Goal: Transaction & Acquisition: Purchase product/service

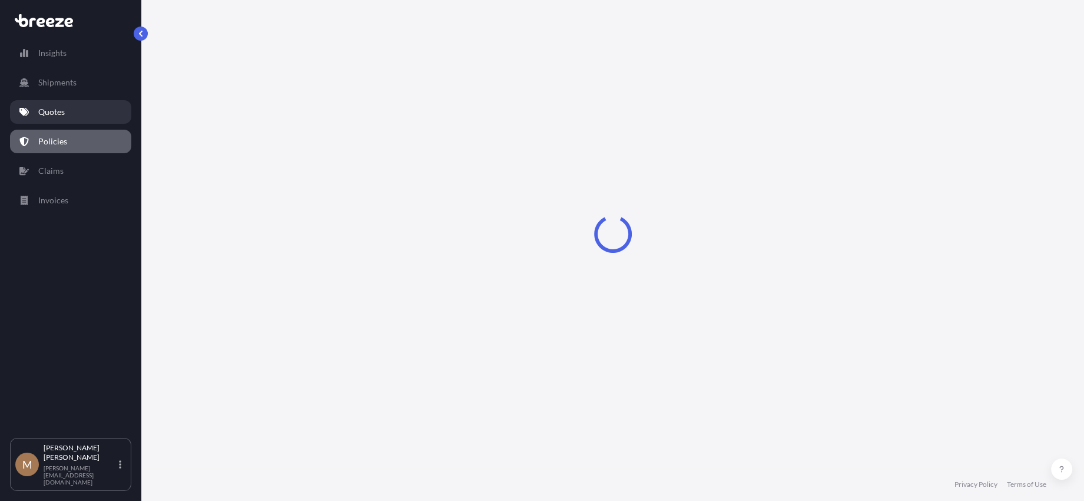
click at [57, 115] on p "Quotes" at bounding box center [51, 112] width 27 height 12
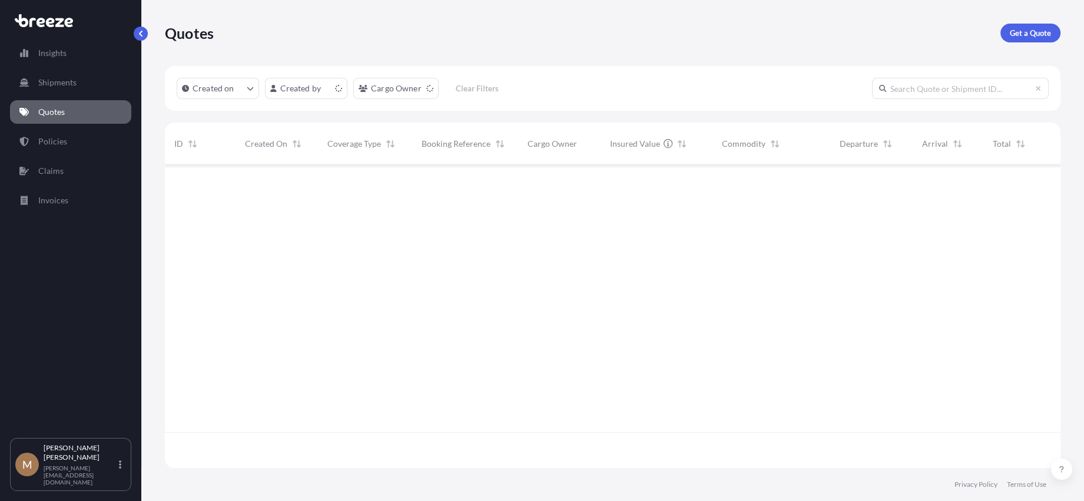
scroll to position [300, 887]
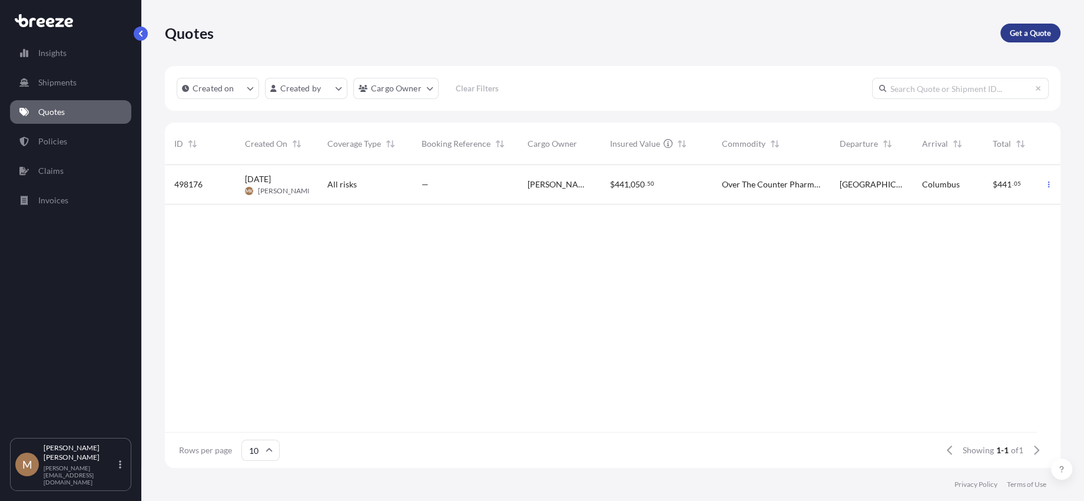
click at [1026, 28] on p "Get a Quote" at bounding box center [1030, 33] width 41 height 12
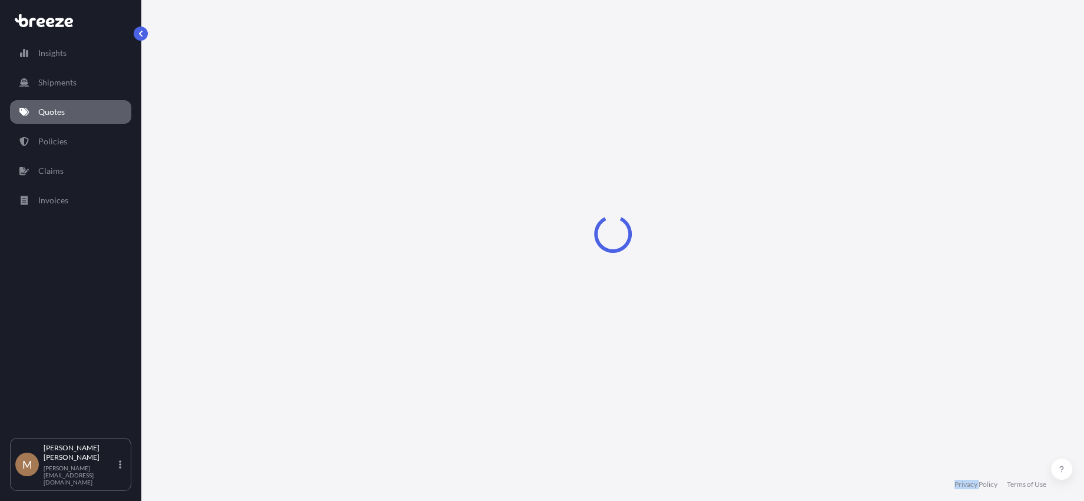
click at [1026, 28] on div "Loading" at bounding box center [613, 234] width 896 height 468
select select "Sea"
select select "1"
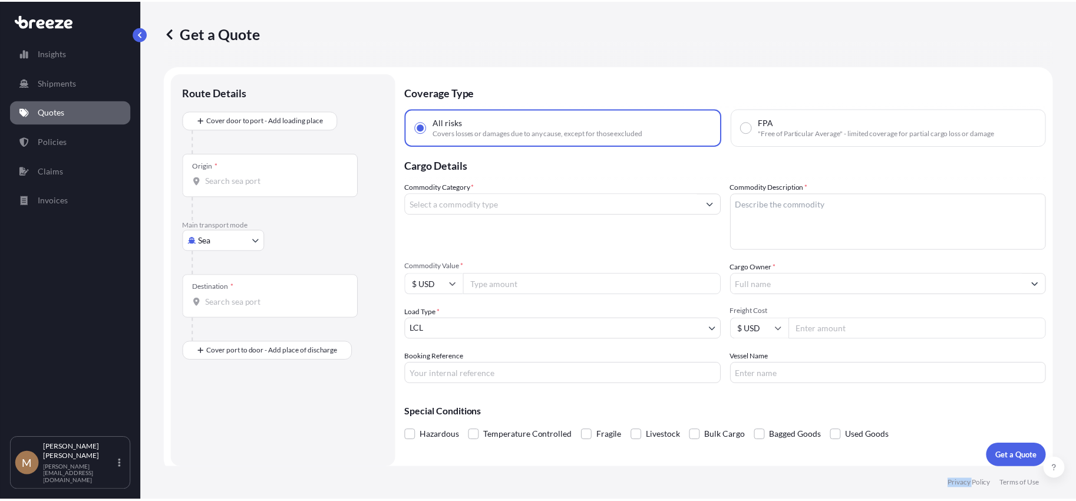
scroll to position [7, 0]
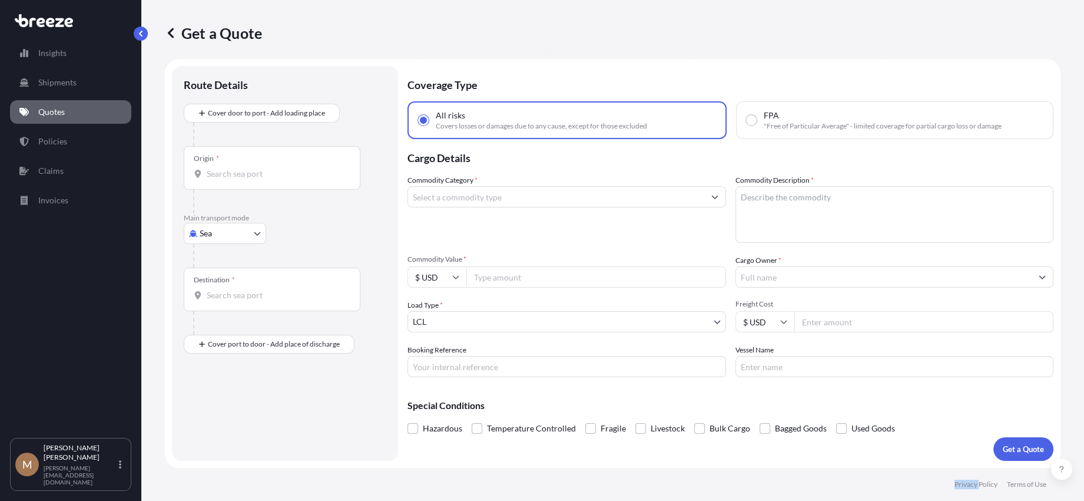
click at [221, 239] on body "Insights Shipments Quotes Policies Claims Invoices M [PERSON_NAME] [PERSON_NAME…" at bounding box center [542, 250] width 1084 height 501
click at [222, 316] on div "Sea Air Road Rail" at bounding box center [225, 295] width 82 height 94
click at [223, 315] on div "Road" at bounding box center [224, 305] width 73 height 21
select select "Road"
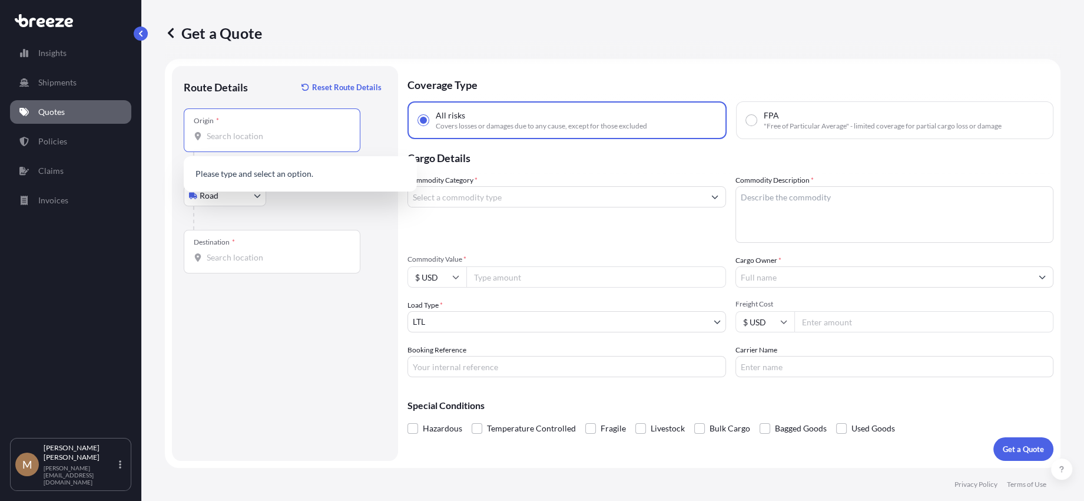
click at [231, 137] on input "Origin *" at bounding box center [276, 136] width 139 height 12
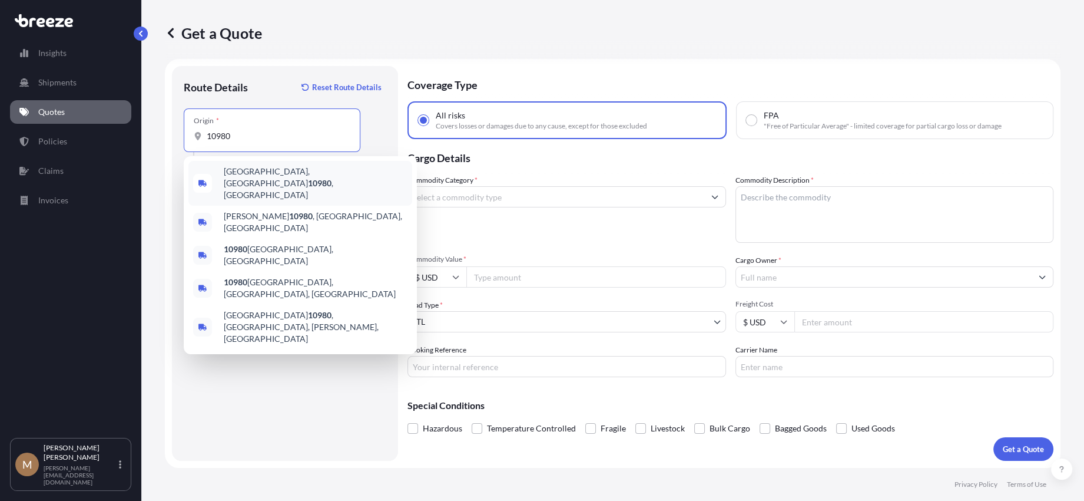
click at [289, 181] on div "[GEOGRAPHIC_DATA] , [GEOGRAPHIC_DATA]" at bounding box center [300, 183] width 224 height 45
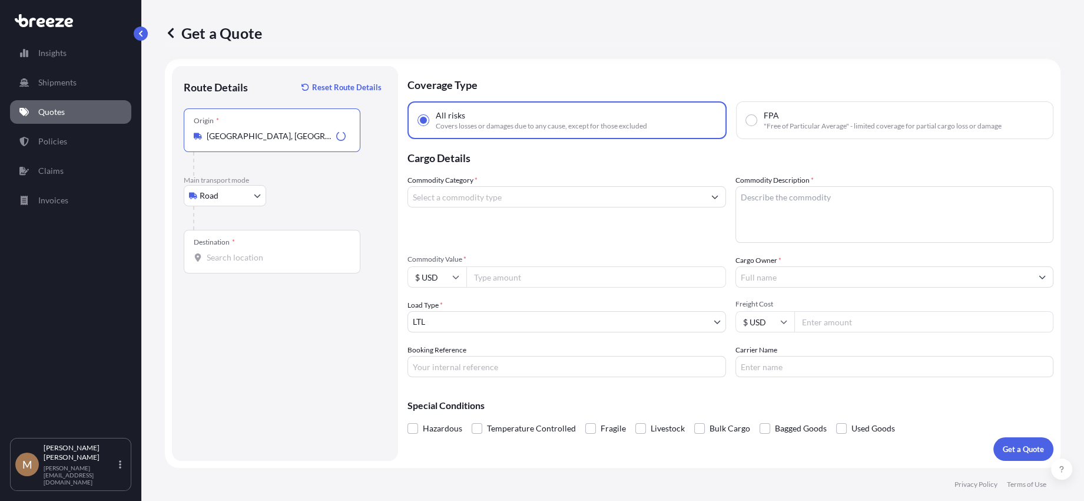
type input "[GEOGRAPHIC_DATA], [GEOGRAPHIC_DATA]"
click at [257, 250] on div "Destination *" at bounding box center [272, 252] width 177 height 44
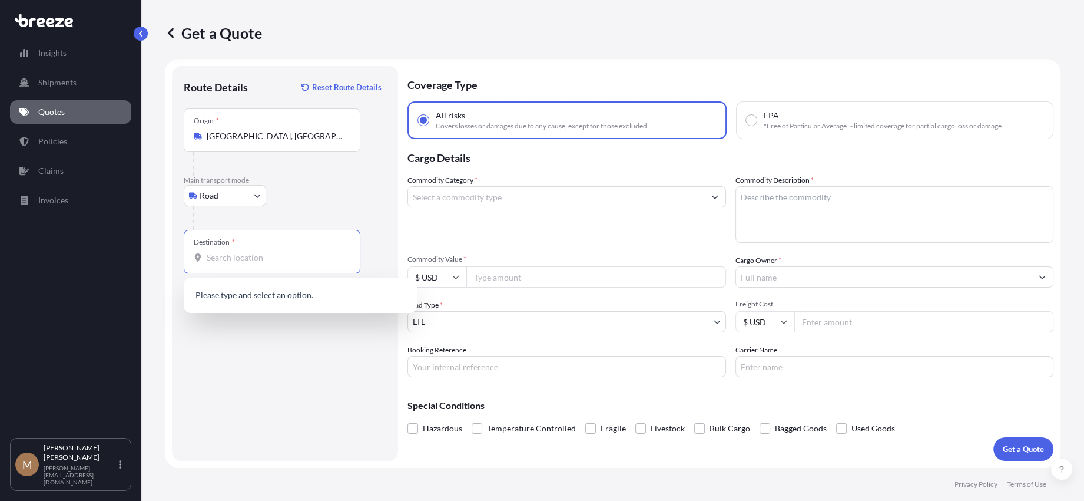
click at [274, 260] on input "Destination *" at bounding box center [276, 258] width 139 height 12
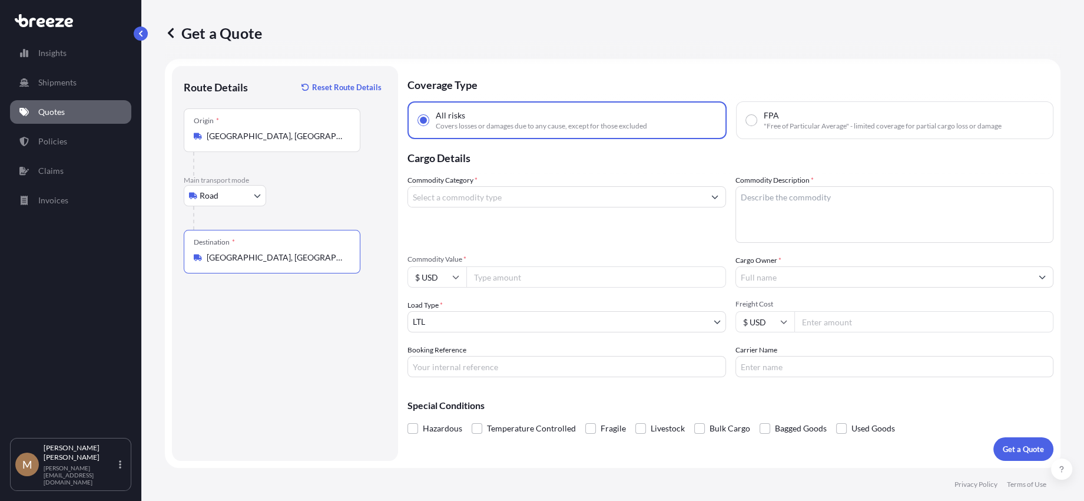
type input "[GEOGRAPHIC_DATA], [GEOGRAPHIC_DATA]"
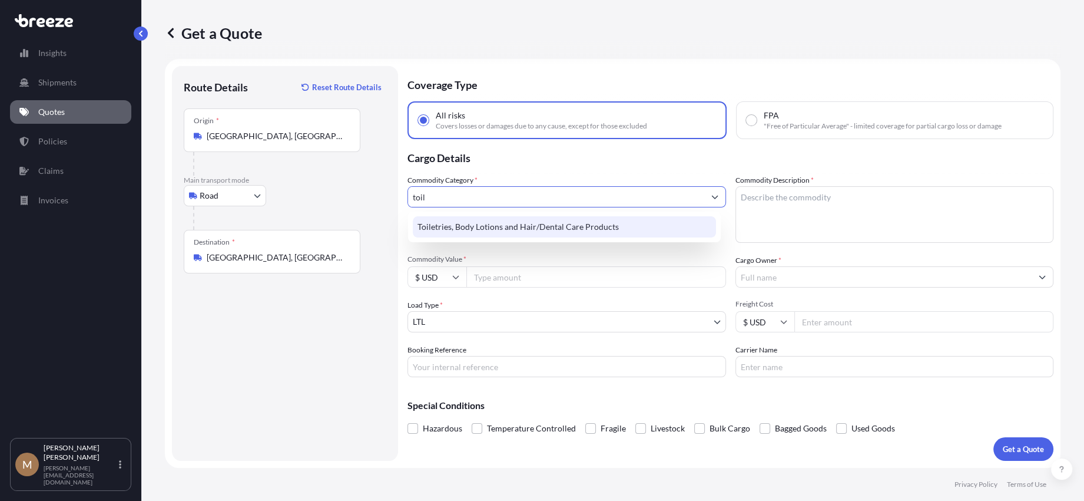
type input "Toiletries, Body Lotions and Hair/Dental Care Products"
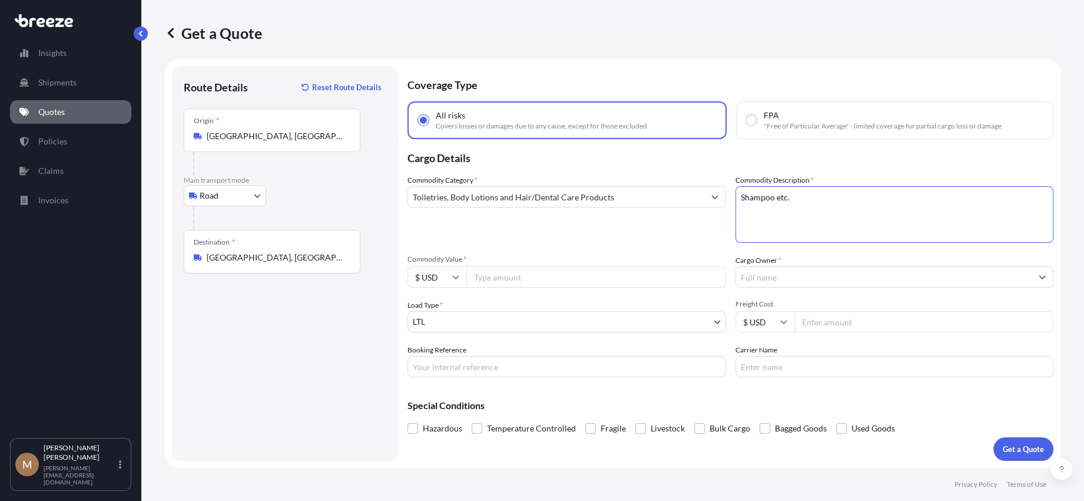
type textarea "Shampoo etc."
type input "5600"
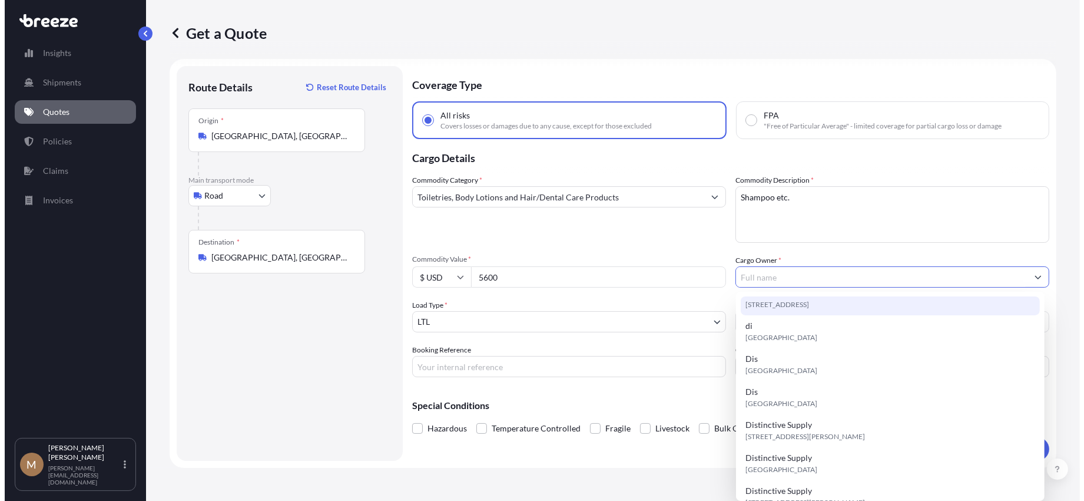
scroll to position [118, 0]
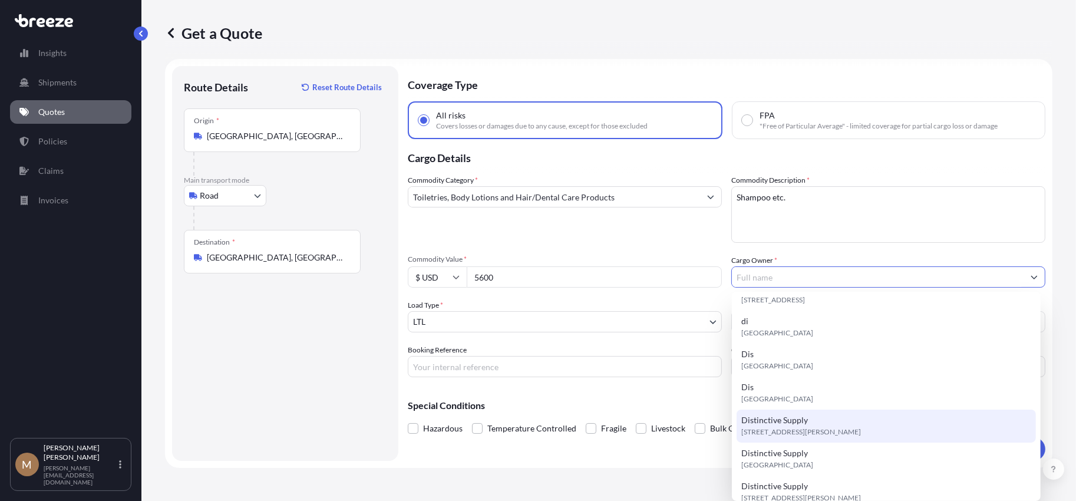
click at [848, 431] on span "[STREET_ADDRESS][PERSON_NAME]" at bounding box center [801, 432] width 120 height 12
type input "Distinctive Supply"
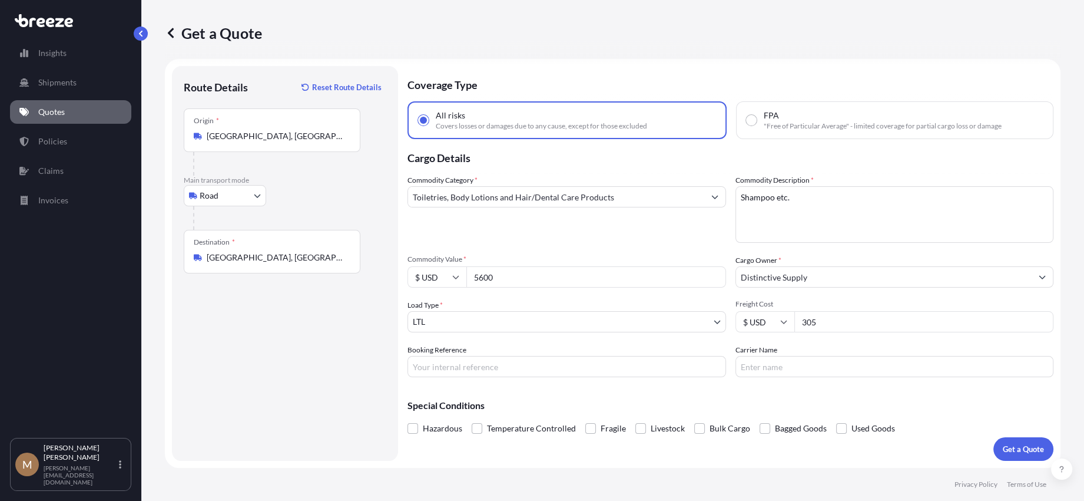
type input "305"
type input "162998"
type input "EDI Express"
click at [1011, 440] on button "Get a Quote" at bounding box center [1024, 449] width 60 height 24
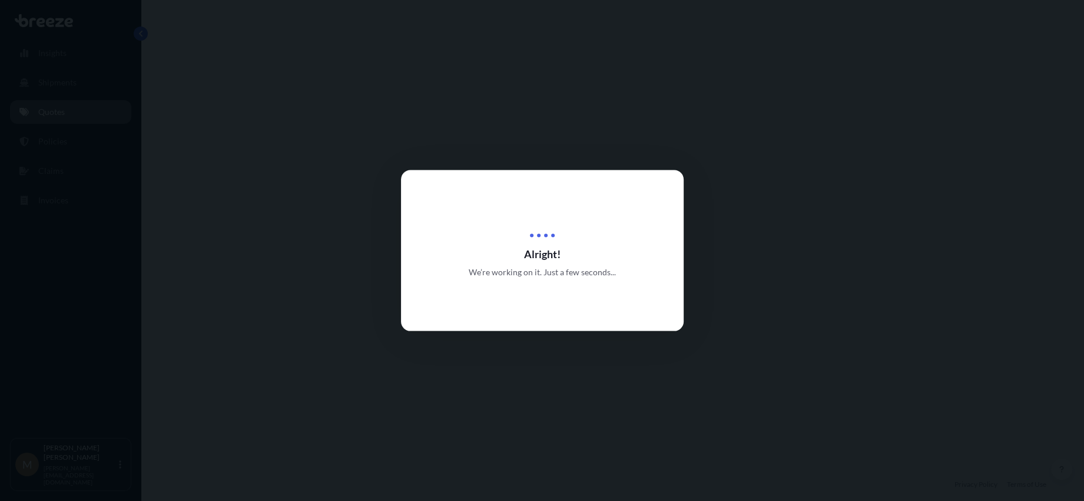
select select "Road"
select select "1"
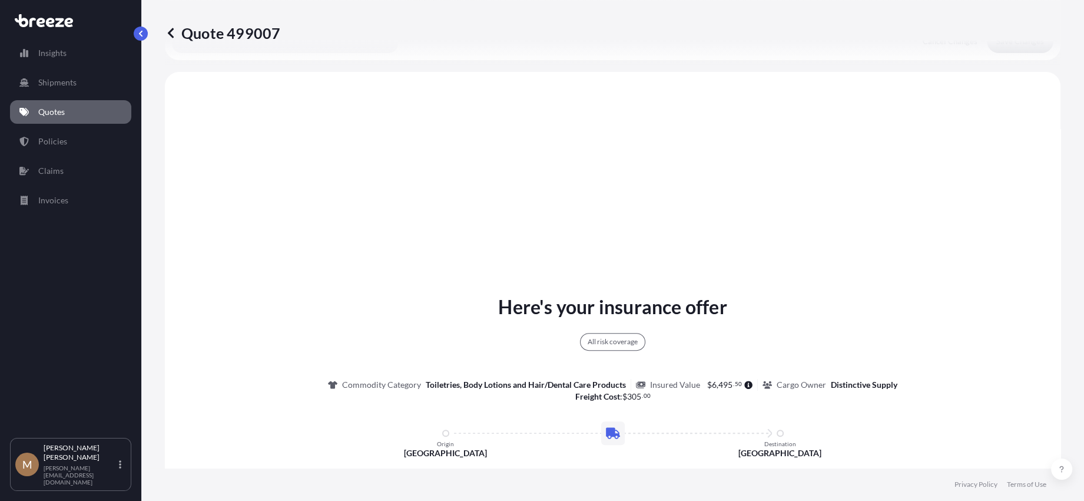
scroll to position [428, 0]
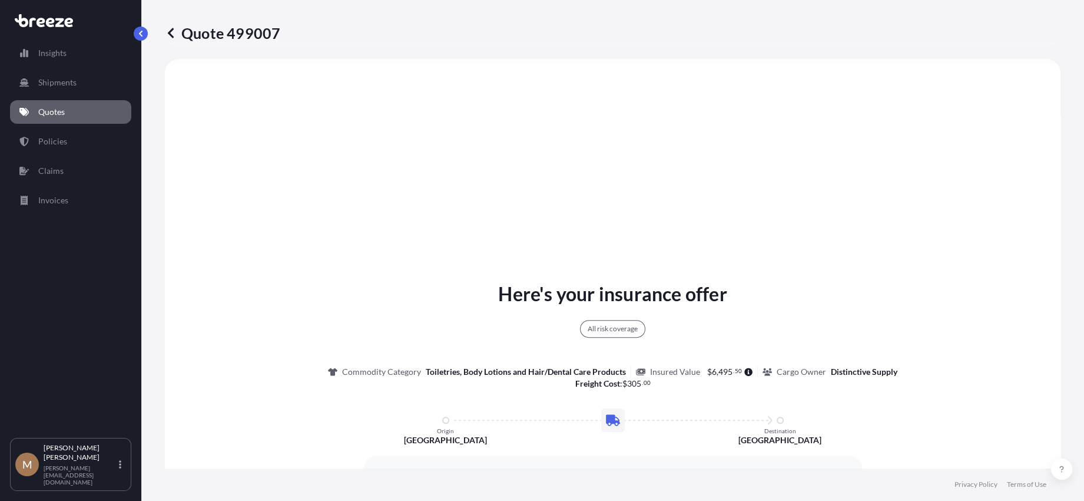
click at [207, 32] on p "Quote 499007" at bounding box center [222, 33] width 115 height 19
drag, startPoint x: 207, startPoint y: 32, endPoint x: 233, endPoint y: 32, distance: 25.9
click at [233, 32] on p "Quote 499007" at bounding box center [222, 33] width 115 height 19
copy p "Quote 499007"
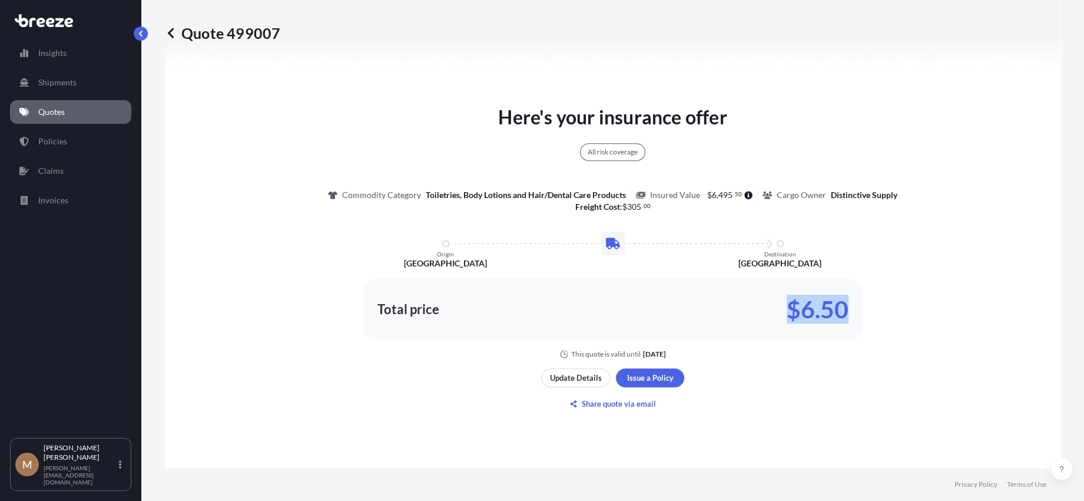
drag, startPoint x: 786, startPoint y: 307, endPoint x: 845, endPoint y: 304, distance: 59.6
click at [845, 304] on div "Total price $6.50" at bounding box center [612, 309] width 499 height 61
copy p "$6.50"
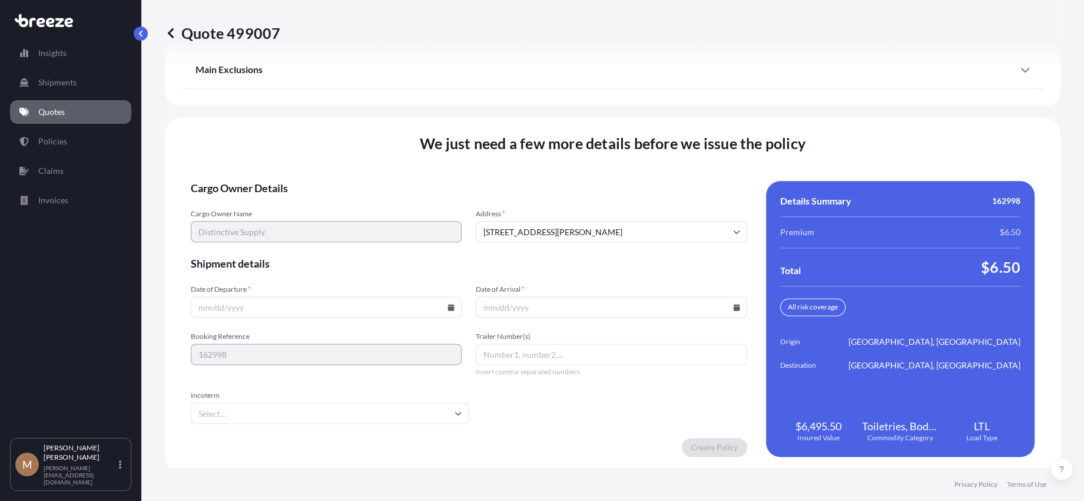
scroll to position [1556, 0]
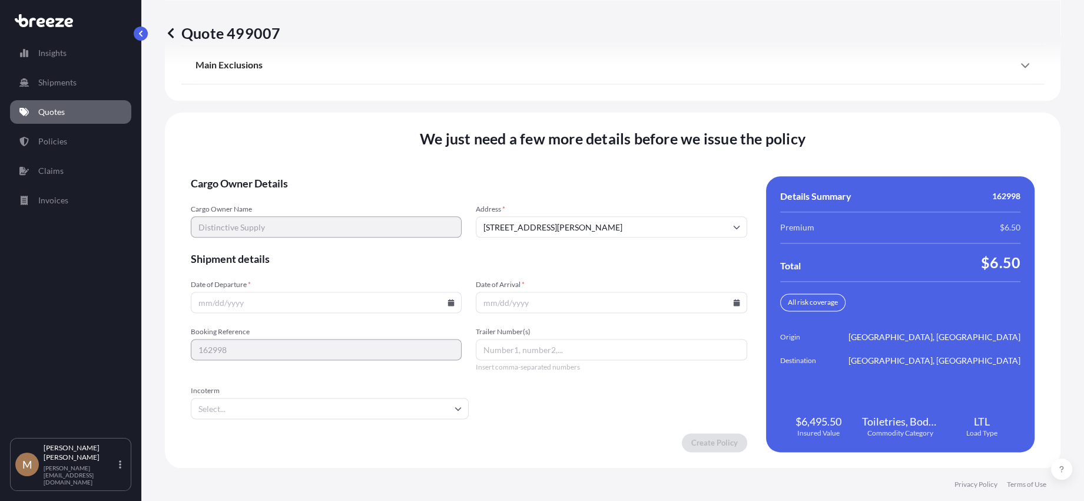
click at [452, 305] on input "Date of Departure *" at bounding box center [326, 302] width 271 height 21
click at [442, 300] on input "Date of Departure *" at bounding box center [326, 302] width 271 height 21
click at [449, 299] on icon at bounding box center [451, 302] width 6 height 7
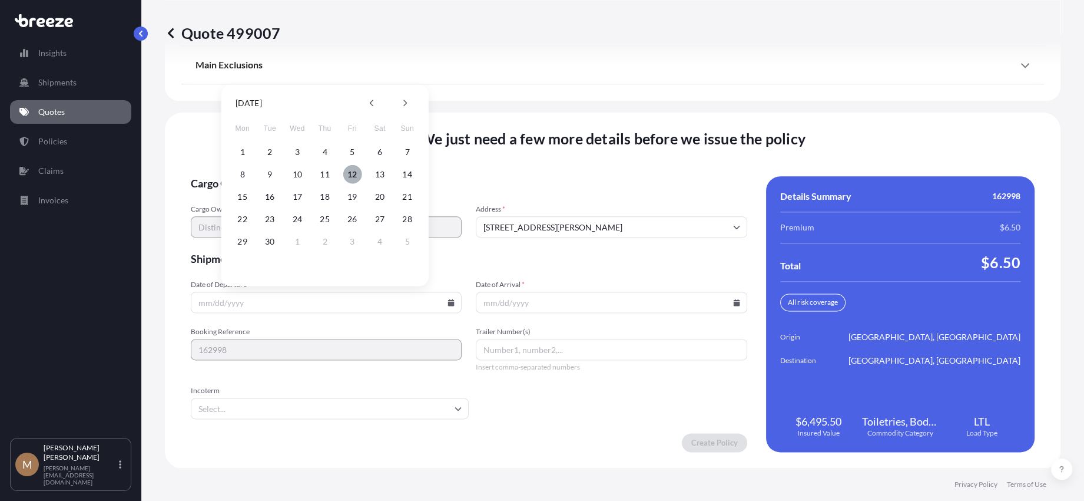
click at [358, 176] on button "12" at bounding box center [352, 174] width 19 height 19
type input "[DATE]"
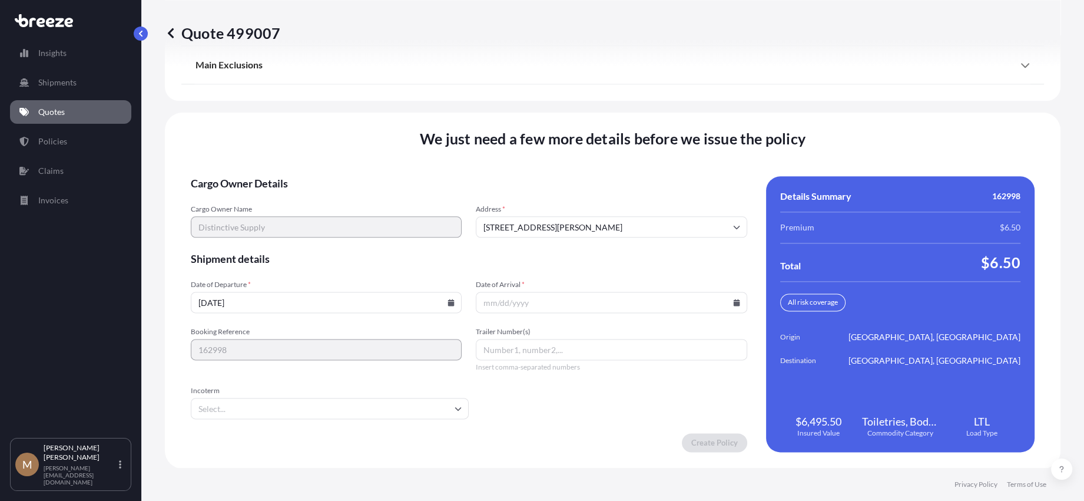
click at [736, 302] on input "Date of Arrival *" at bounding box center [611, 302] width 271 height 21
click at [726, 298] on input "Date of Arrival *" at bounding box center [611, 302] width 271 height 21
click at [733, 302] on icon at bounding box center [736, 302] width 6 height 7
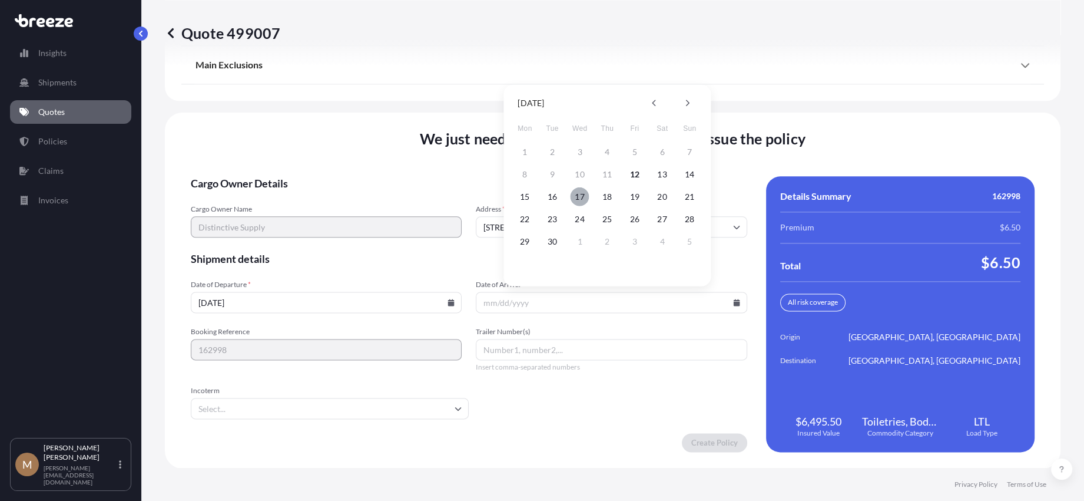
click at [581, 196] on button "17" at bounding box center [580, 196] width 19 height 19
type input "[DATE]"
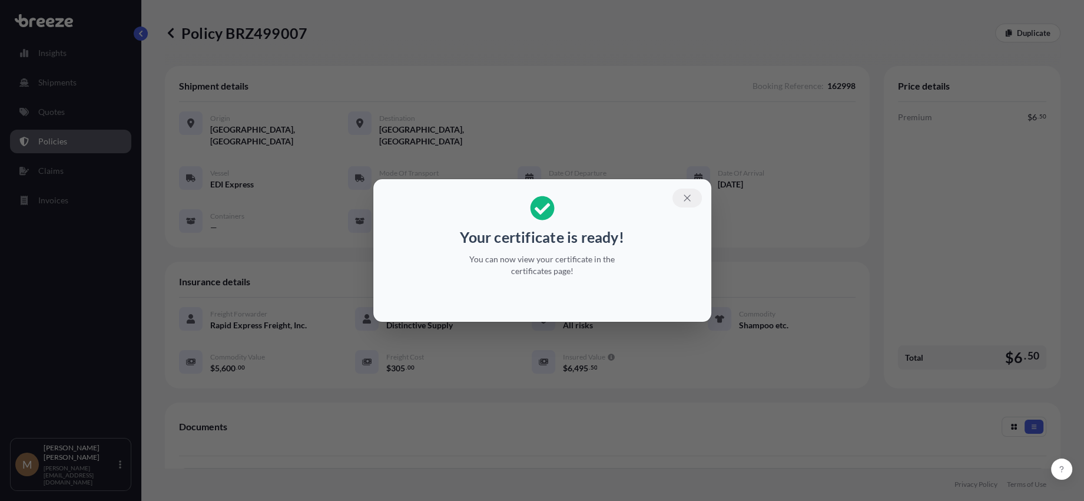
click at [685, 198] on icon "button" at bounding box center [687, 198] width 11 height 11
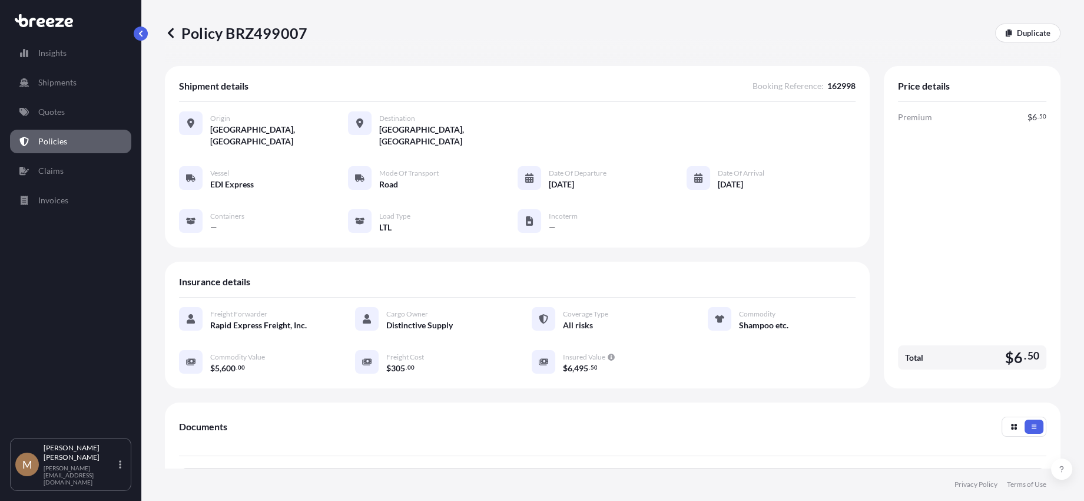
click at [213, 34] on p "Policy BRZ499007" at bounding box center [236, 33] width 143 height 19
drag, startPoint x: 213, startPoint y: 34, endPoint x: 234, endPoint y: 33, distance: 21.2
click at [234, 33] on p "Policy BRZ499007" at bounding box center [236, 33] width 143 height 19
copy p "Policy BRZ499007"
